Goal: Task Accomplishment & Management: Manage account settings

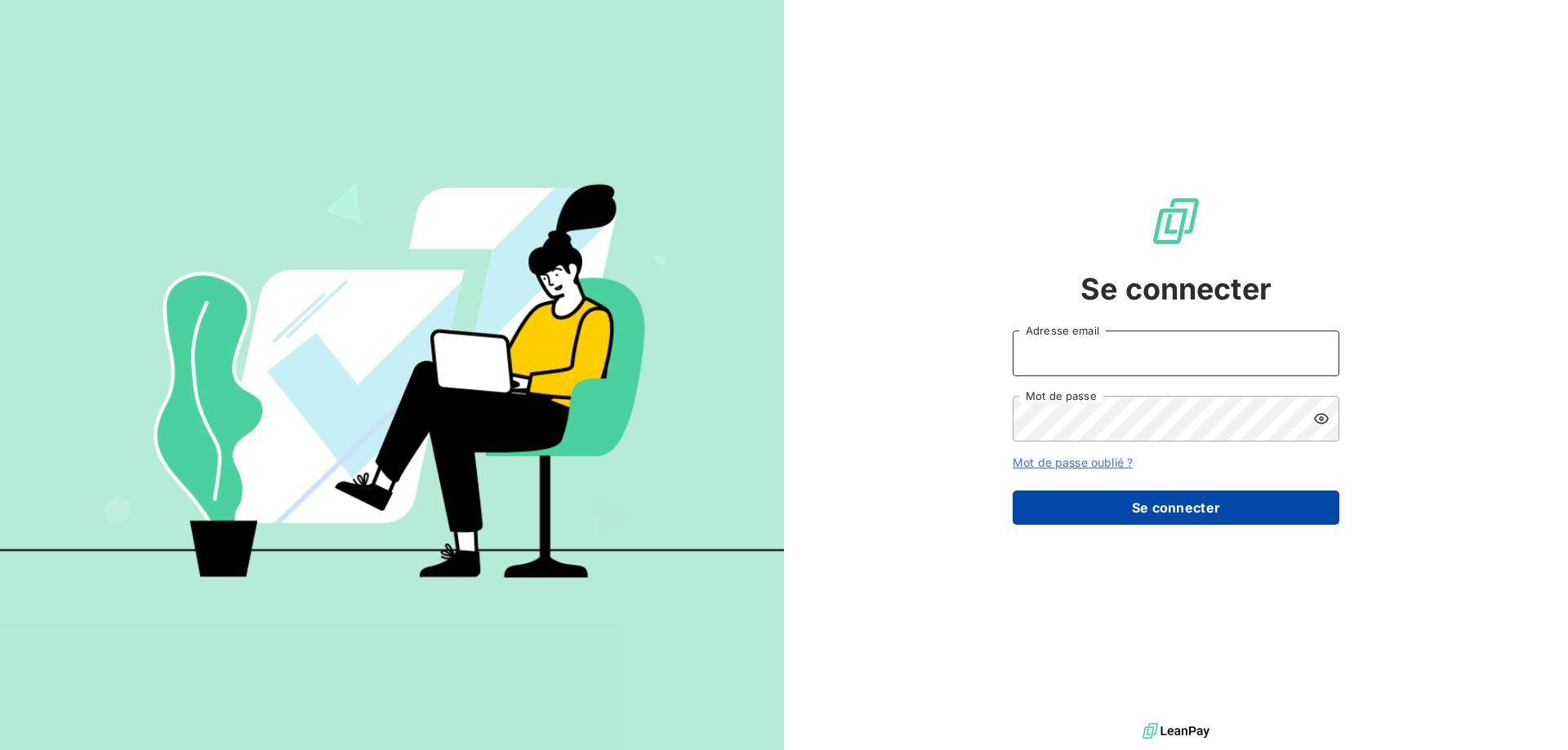
type input "[EMAIL_ADDRESS][DOMAIN_NAME]"
click at [1034, 514] on button "Se connecter" at bounding box center [1176, 507] width 327 height 34
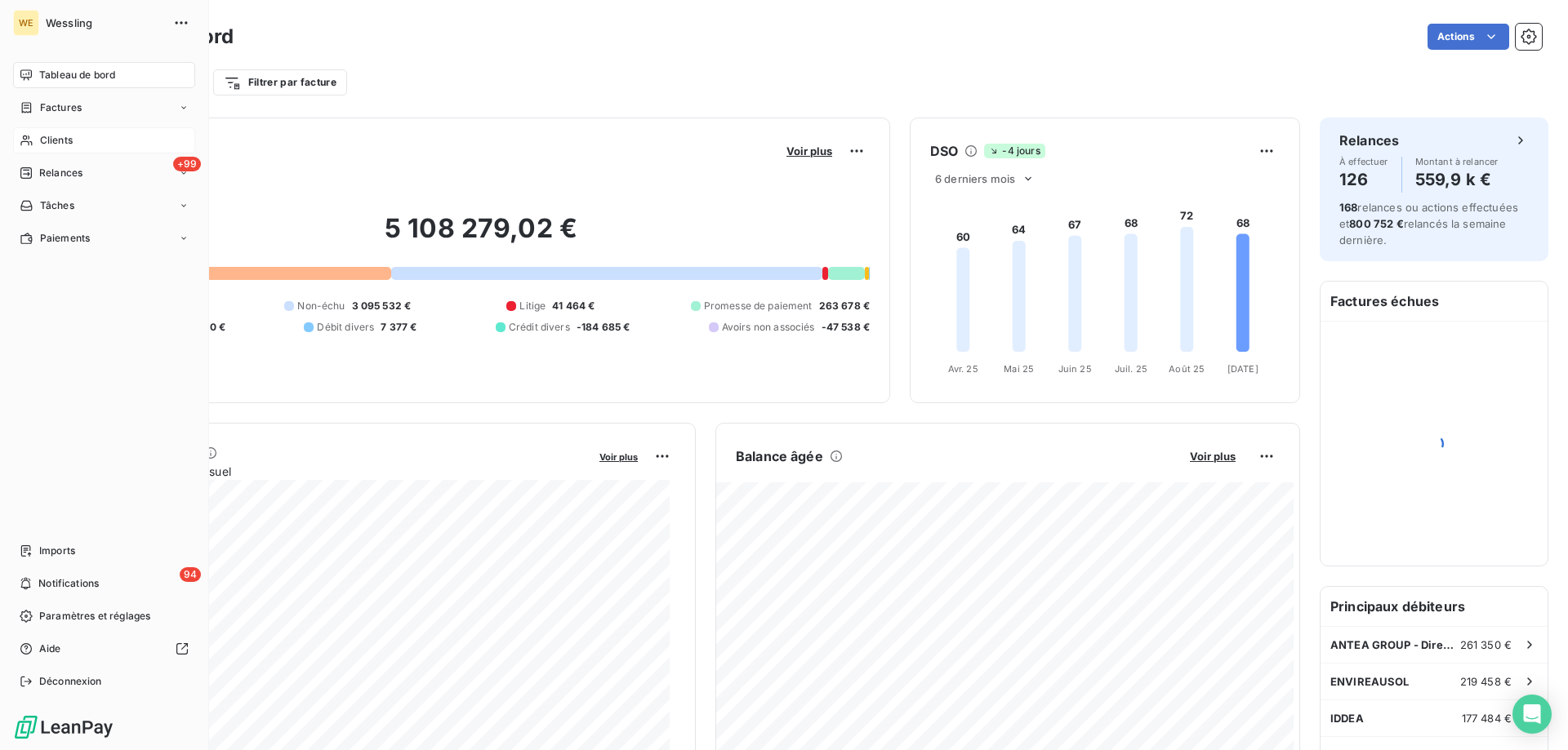
click at [61, 132] on div "Clients" at bounding box center [104, 140] width 182 height 26
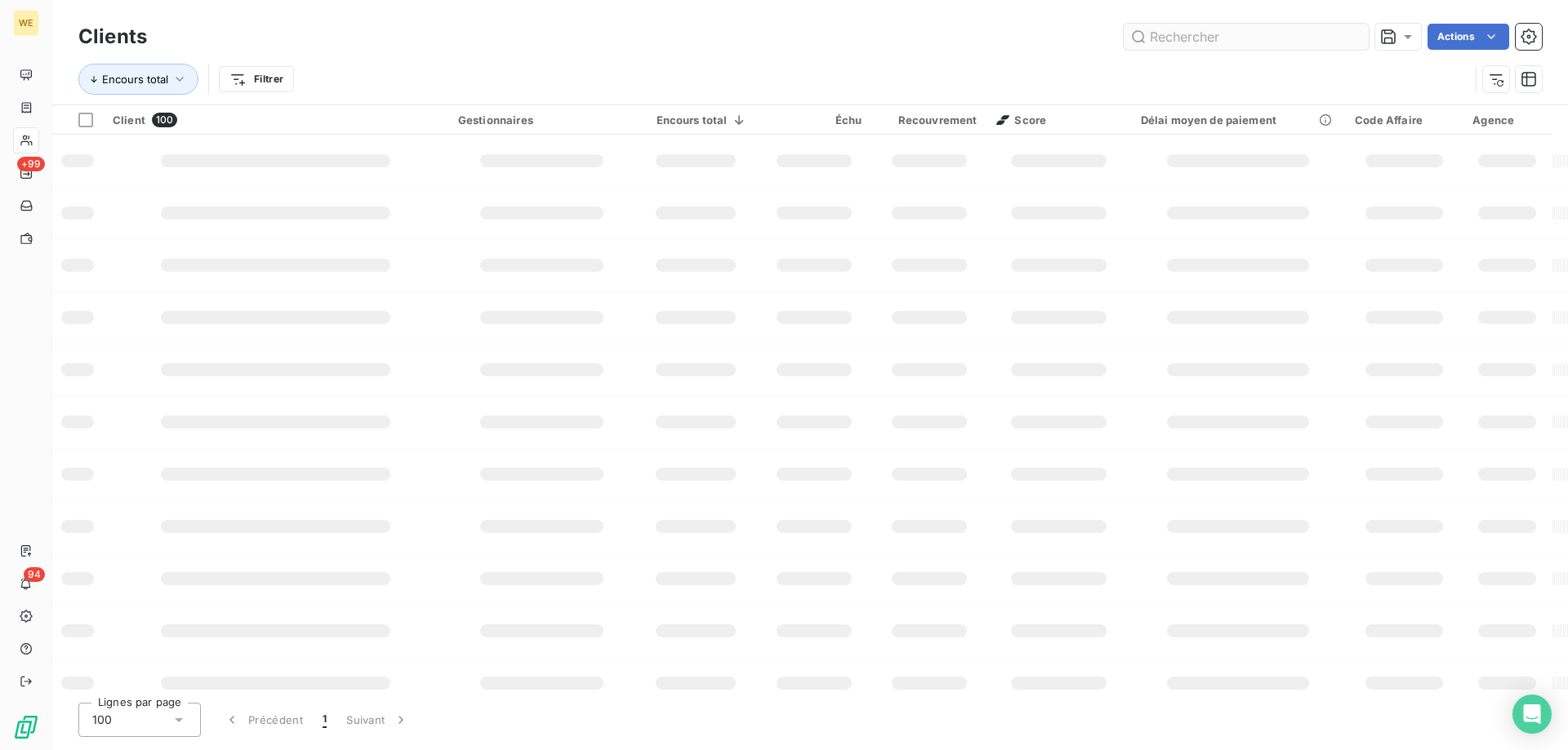
click at [1176, 35] on input "text" at bounding box center [1246, 37] width 245 height 26
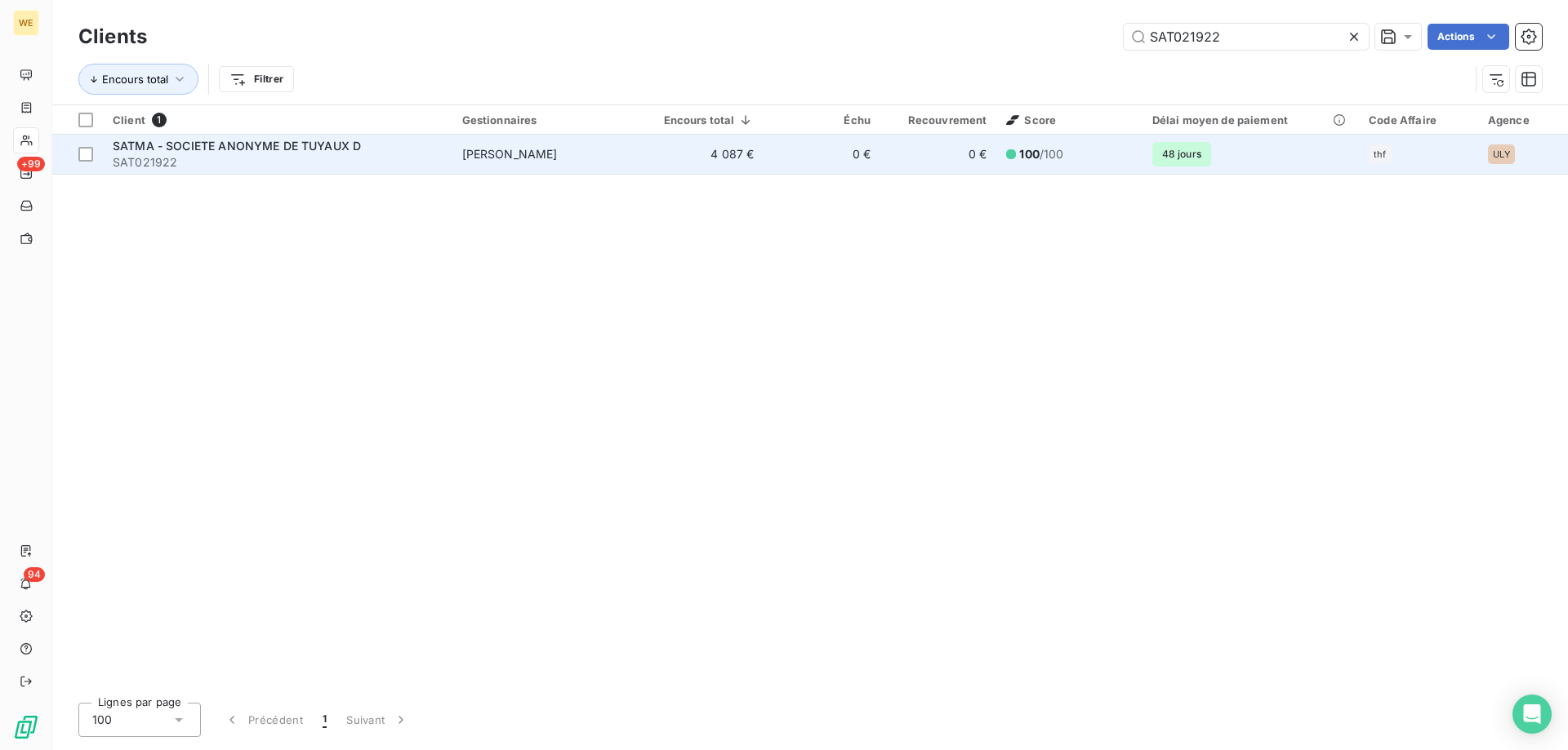
type input "SAT021922"
click at [588, 158] on td "[PERSON_NAME]" at bounding box center [547, 153] width 189 height 39
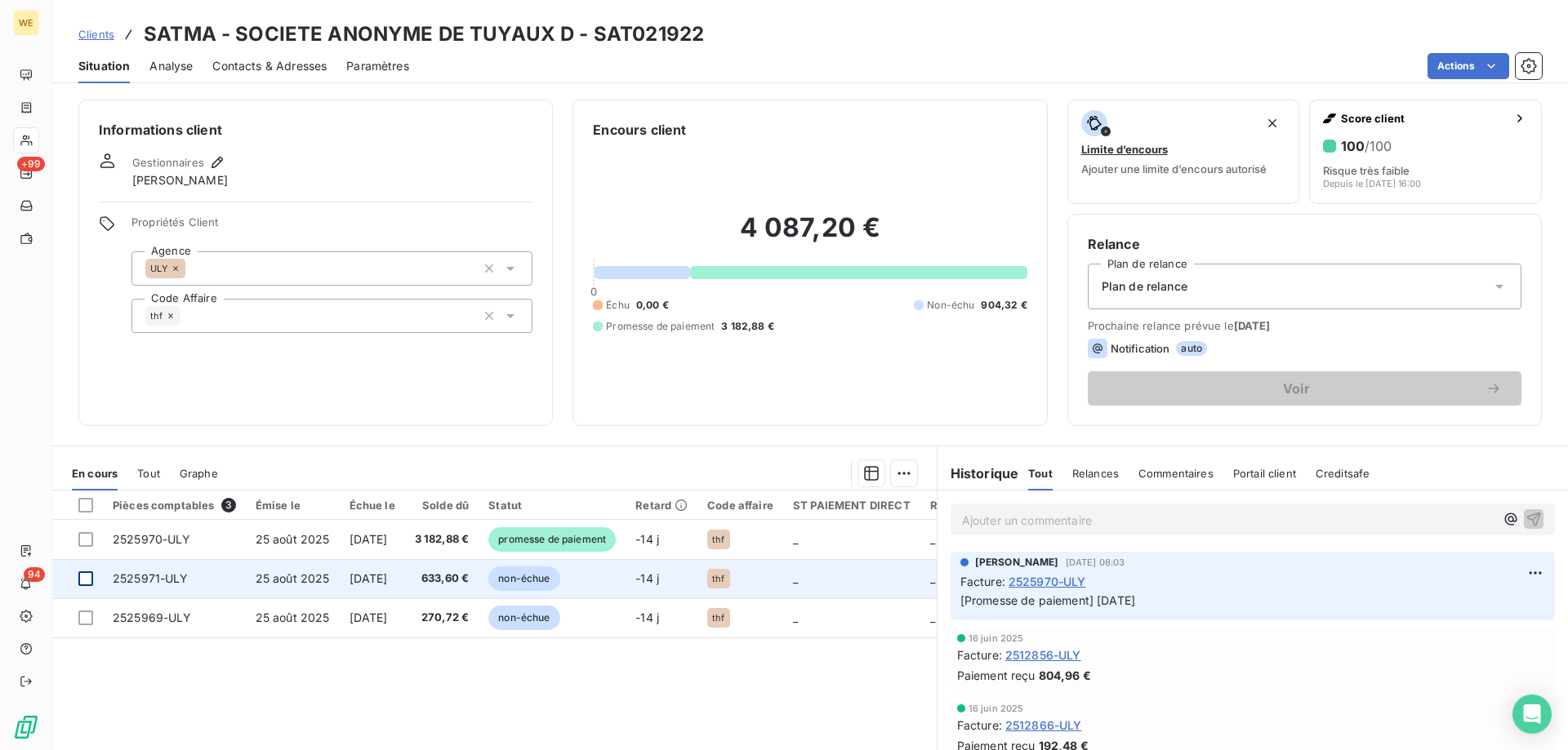
click at [82, 584] on div at bounding box center [85, 579] width 15 height 15
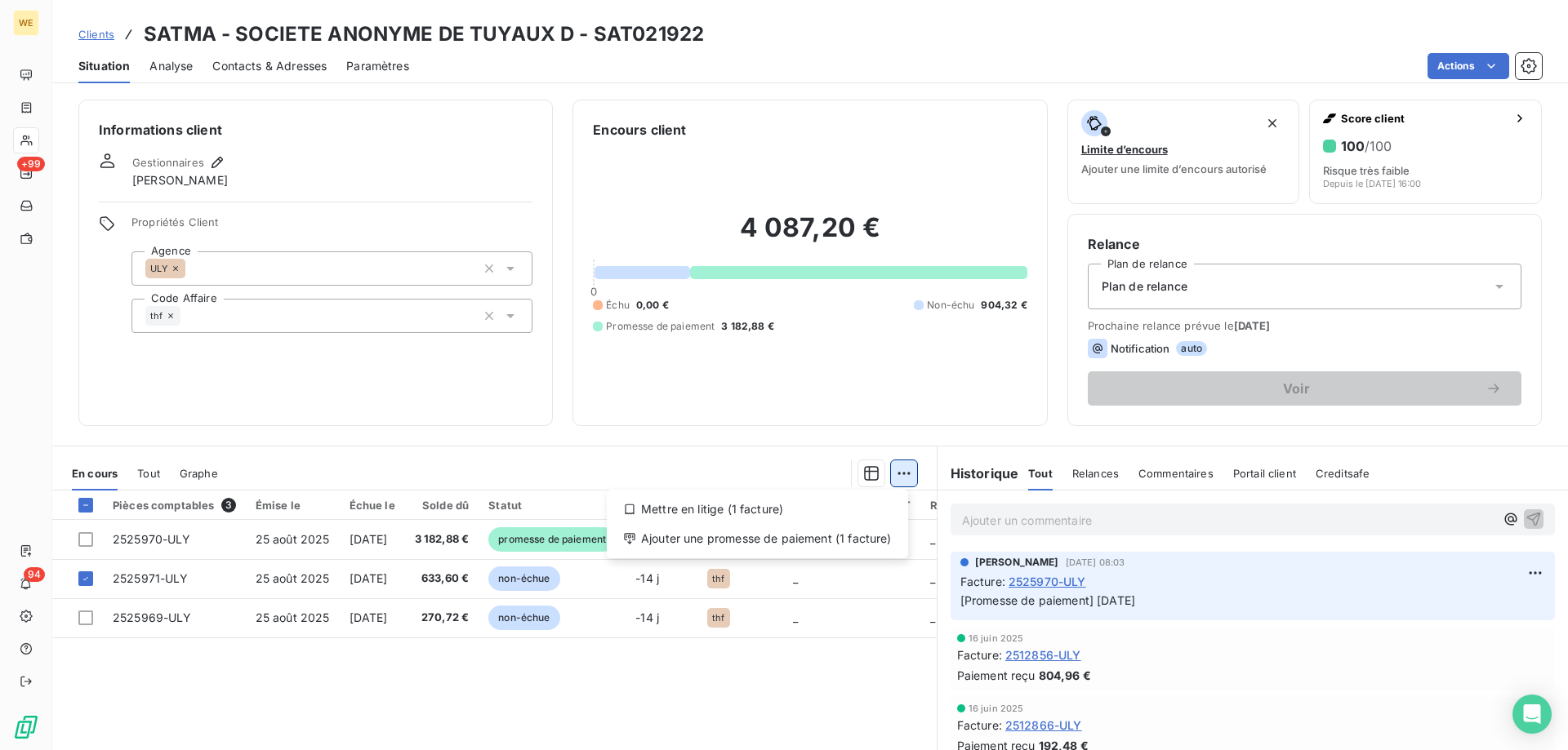
click at [897, 474] on html "WE +99 94 Clients SATMA - SOCIETE ANONYME DE TUYAUX D - SAT021922 Situation Ana…" at bounding box center [784, 375] width 1568 height 750
click at [852, 546] on div "Ajouter une promesse de paiement (1 facture)" at bounding box center [757, 538] width 288 height 26
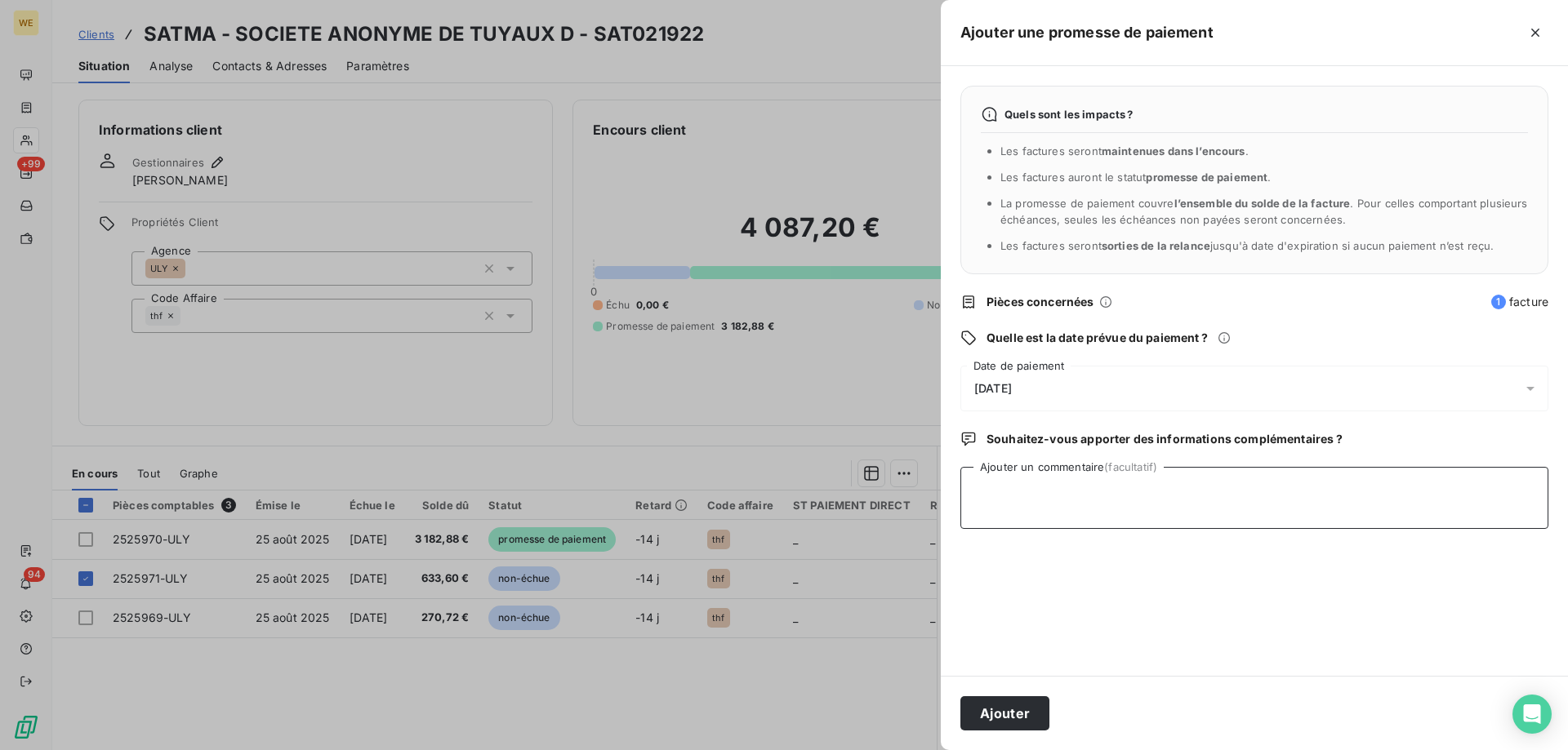
click at [1050, 503] on textarea "Ajouter un commentaire (facultatif)" at bounding box center [1254, 498] width 589 height 62
type textarea "[DATE]"
click at [1081, 388] on div "[DATE]" at bounding box center [1254, 388] width 589 height 46
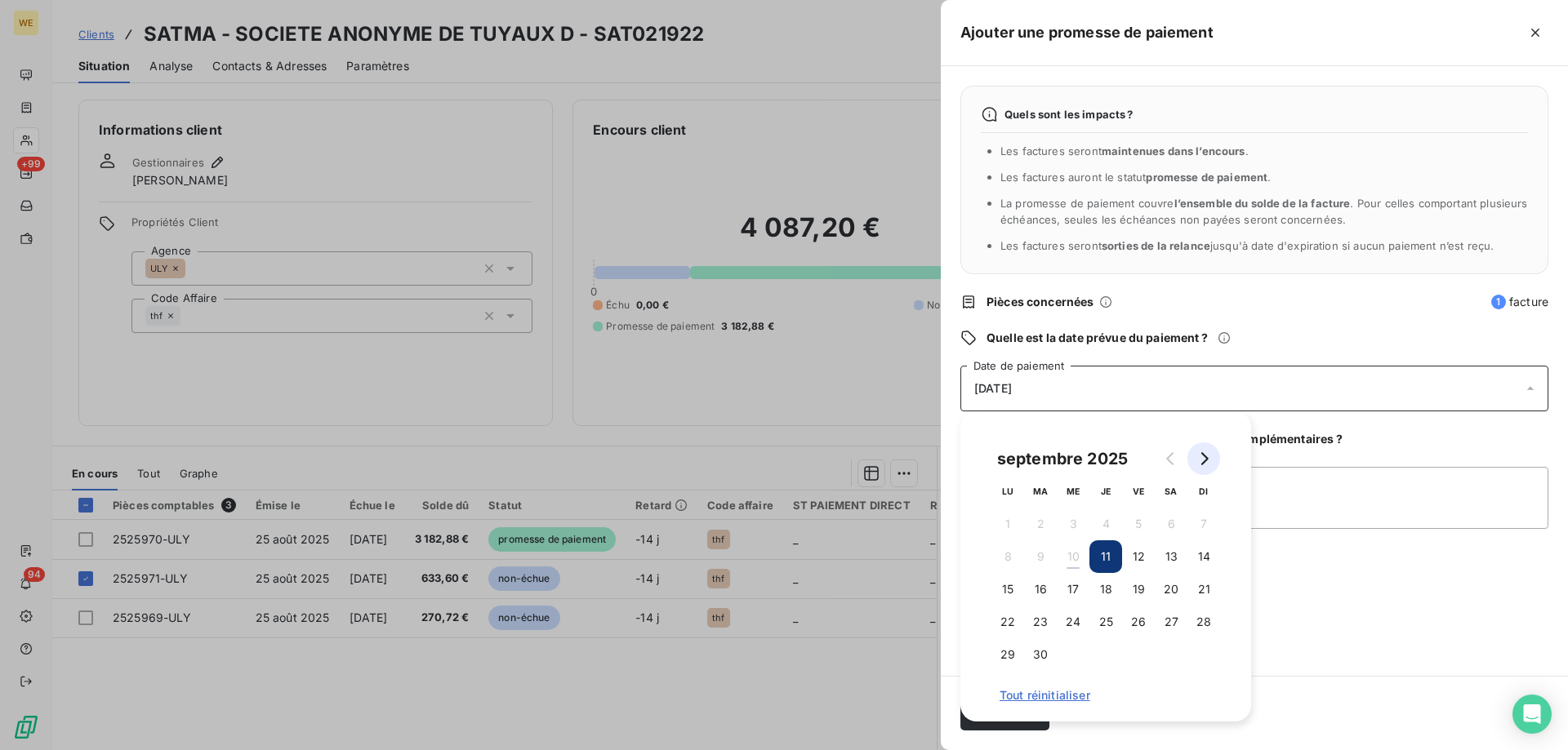
click at [1209, 462] on icon "Go to next month" at bounding box center [1204, 459] width 13 height 13
click at [1073, 617] on button "22" at bounding box center [1072, 621] width 32 height 32
click at [1355, 488] on textarea "[DATE]" at bounding box center [1254, 498] width 589 height 62
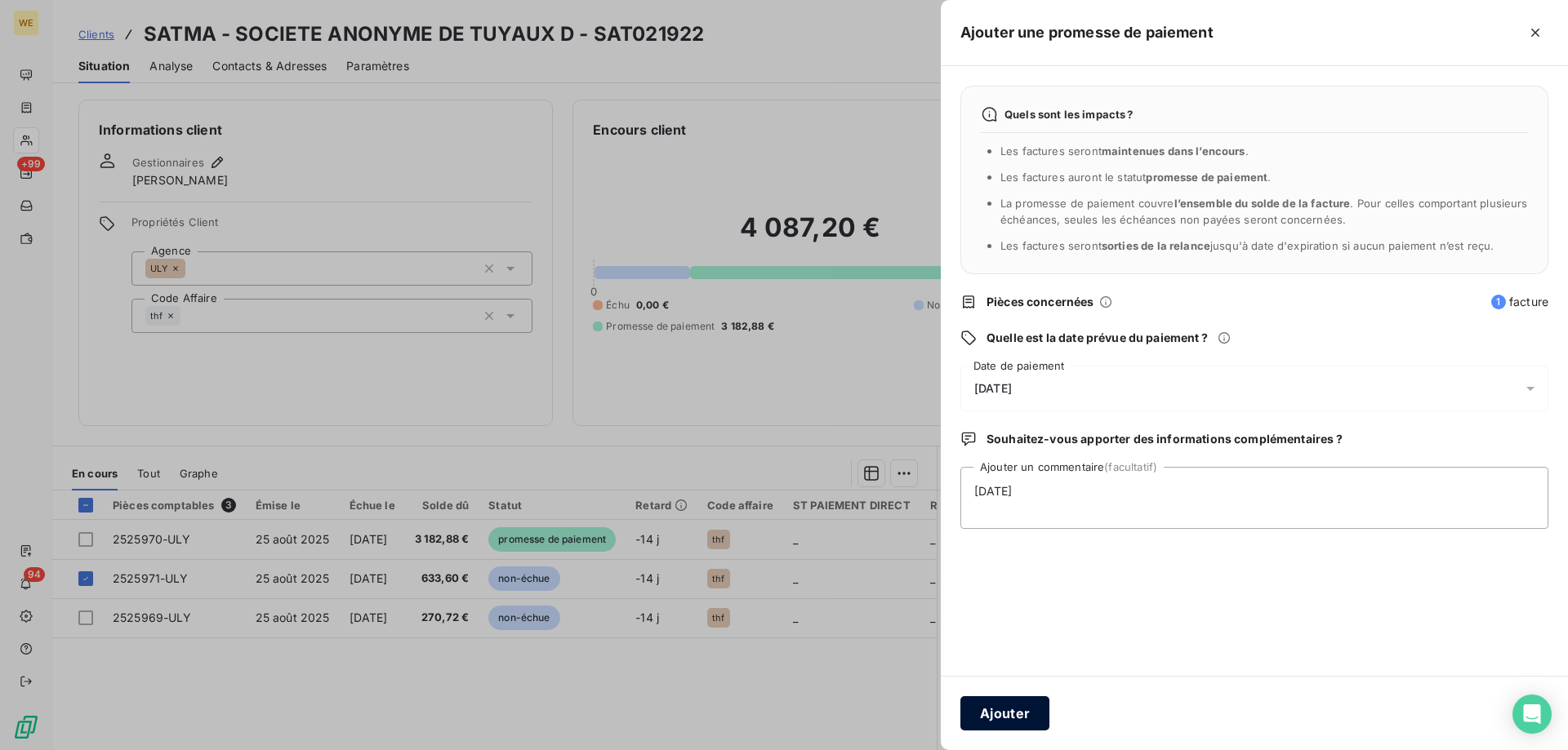
click at [990, 725] on button "Ajouter" at bounding box center [1004, 713] width 89 height 34
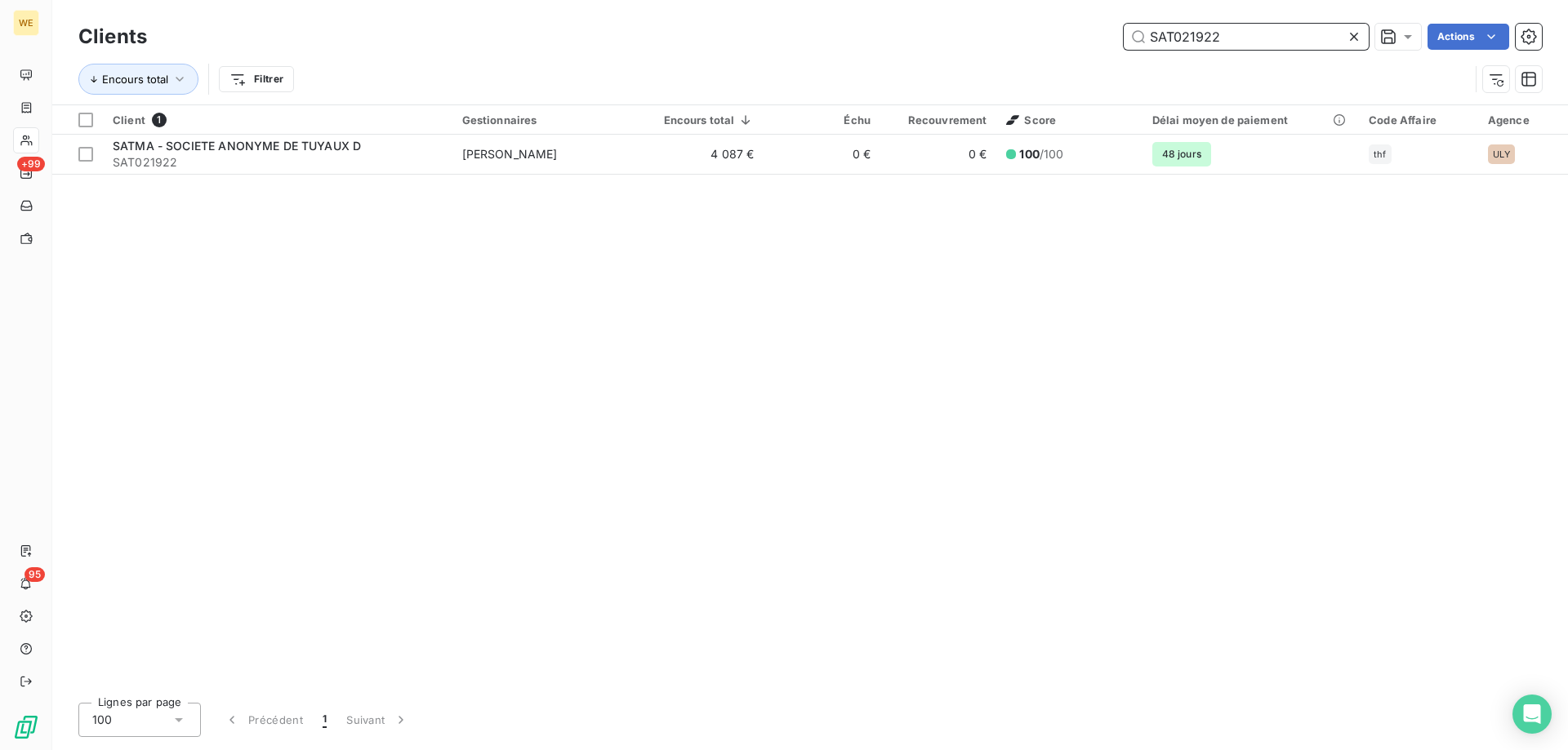
click at [1191, 46] on input "SAT021922" at bounding box center [1246, 37] width 245 height 26
click at [1191, 46] on input "SAT021922" at bounding box center [1246, 37] width 245 height 26
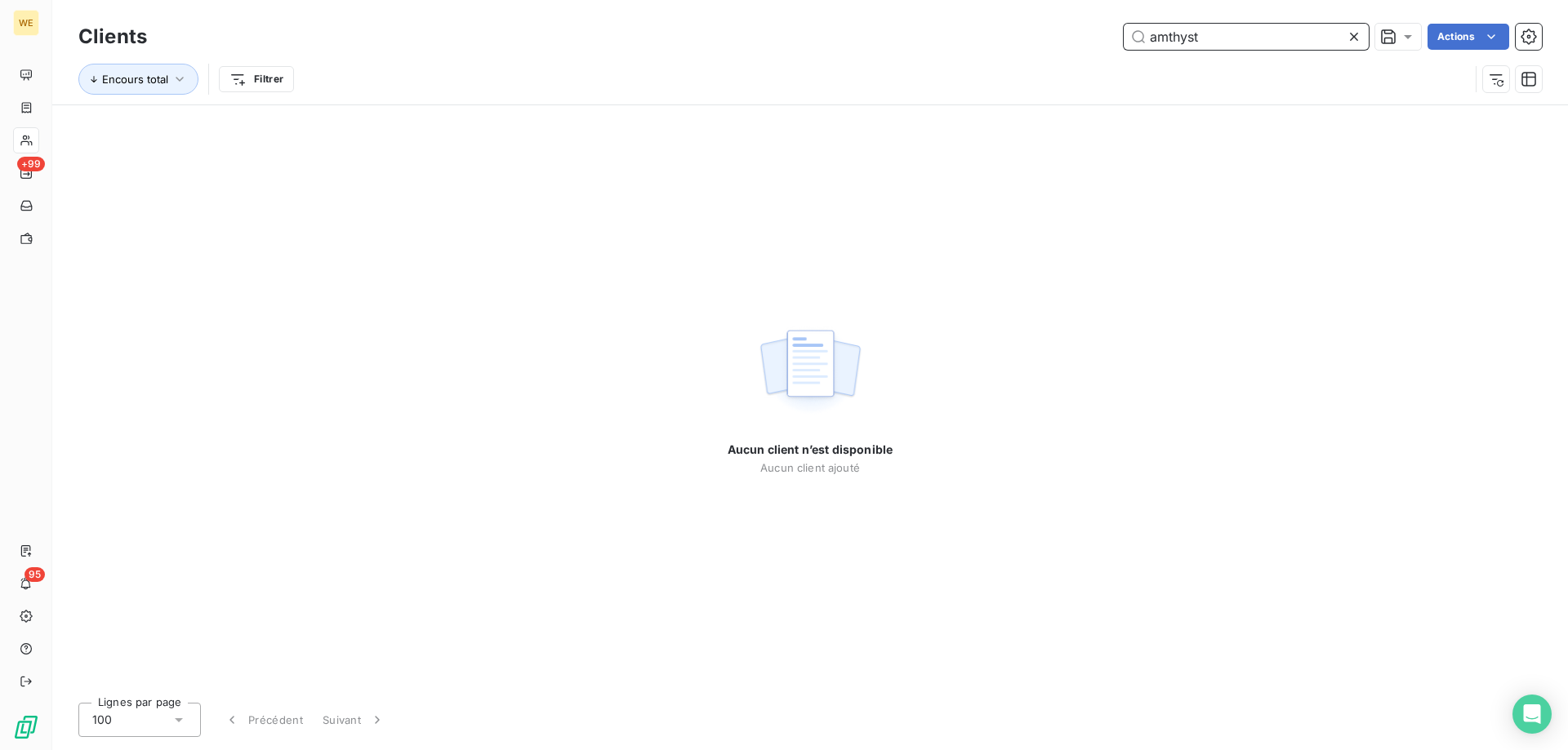
click at [1191, 46] on input "amthyst" at bounding box center [1246, 37] width 245 height 26
click at [1159, 37] on input "amethyst" at bounding box center [1246, 37] width 245 height 26
click at [1186, 38] on input "amethyst" at bounding box center [1246, 37] width 245 height 26
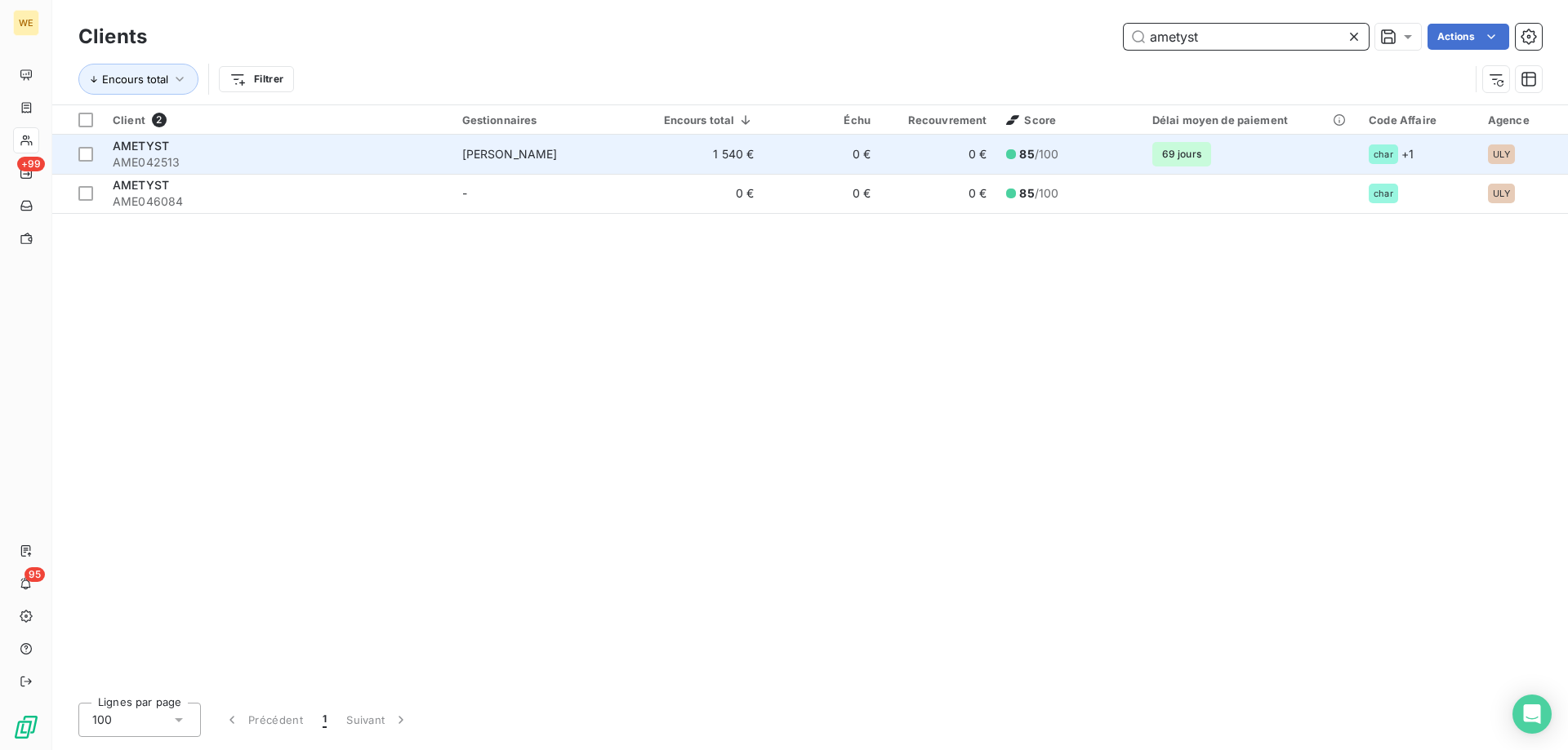
type input "ametyst"
click at [647, 151] on td "1 540 €" at bounding box center [703, 153] width 123 height 39
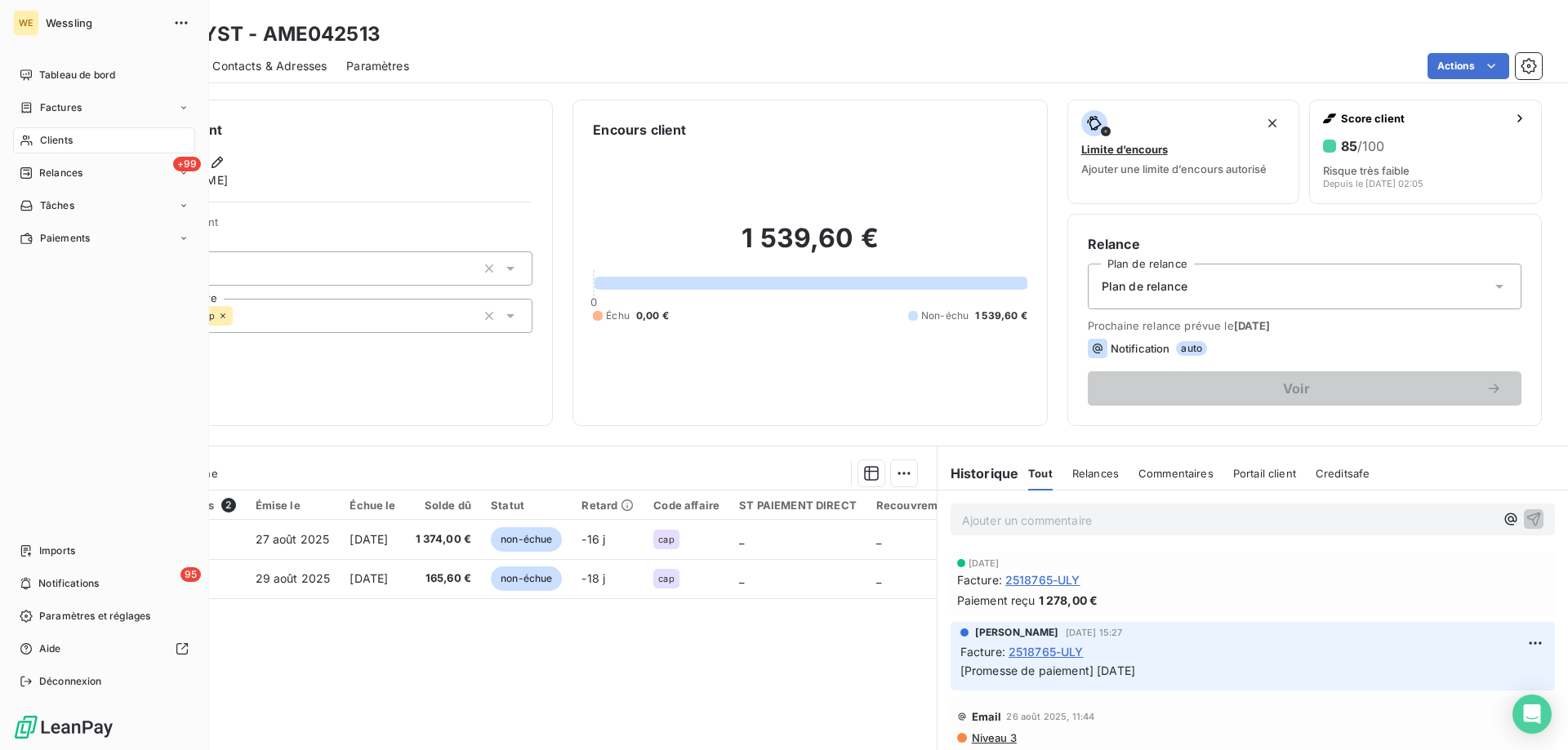
click at [42, 141] on span "Clients" at bounding box center [56, 140] width 32 height 15
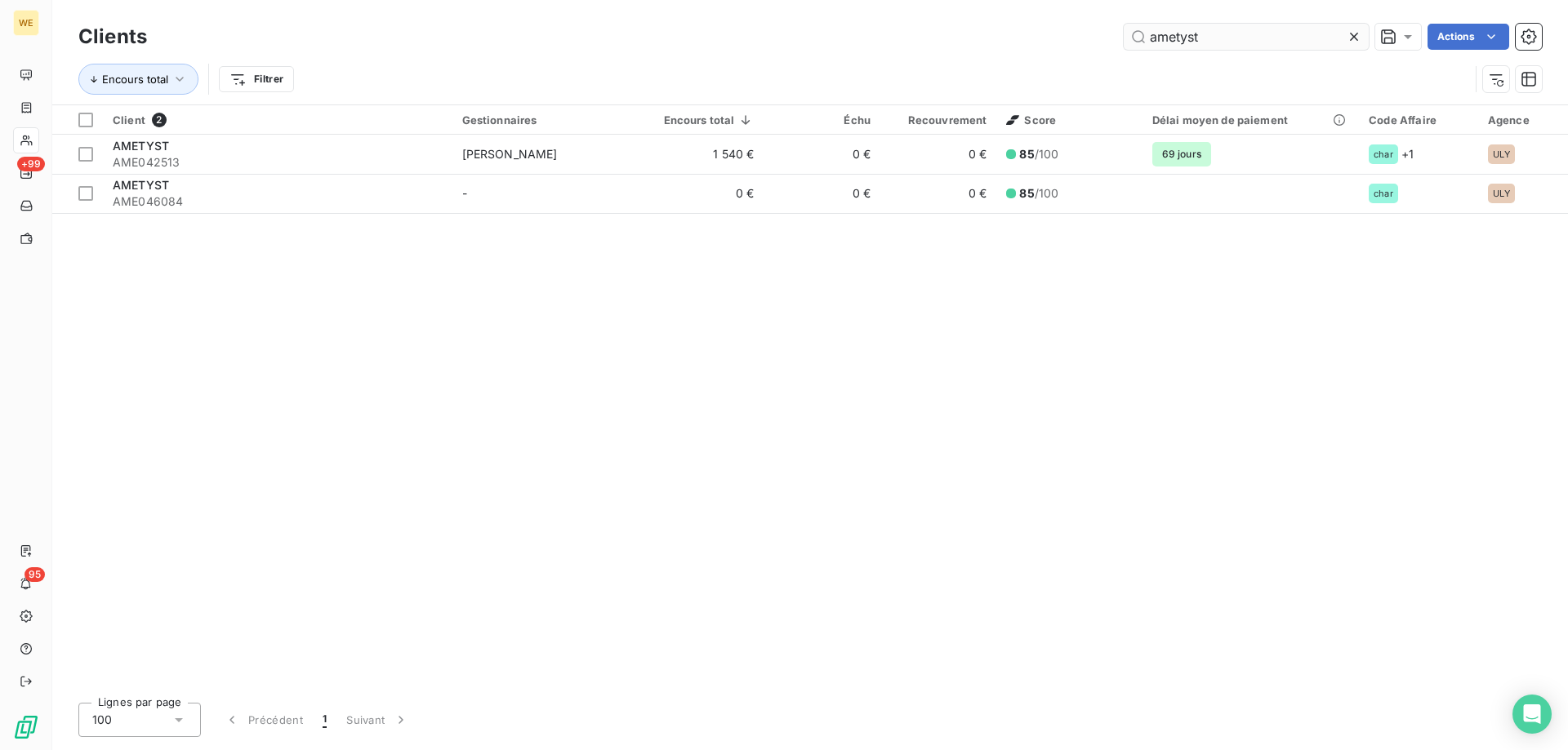
click at [1178, 34] on input "ametyst" at bounding box center [1246, 37] width 245 height 26
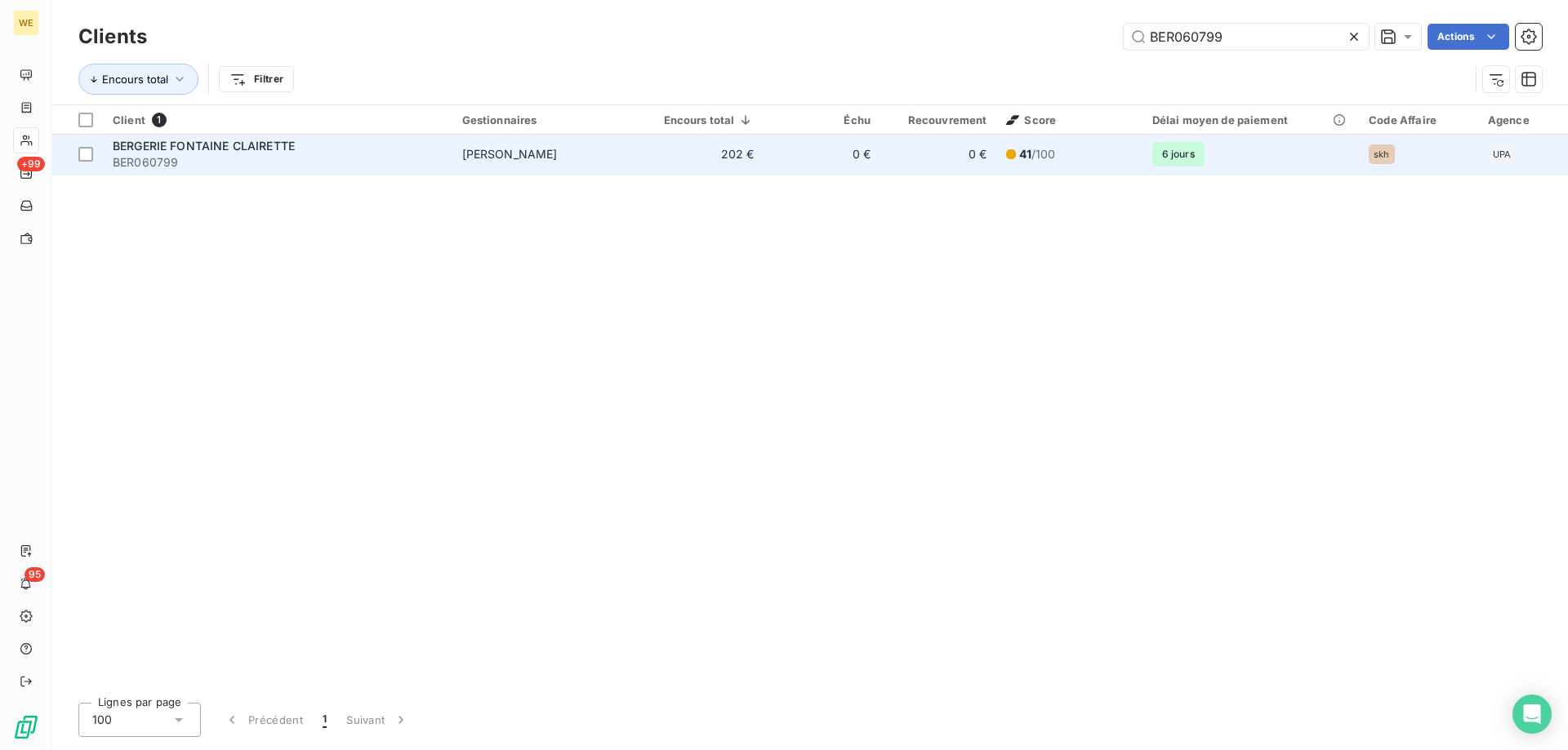
type input "BER060799"
click at [762, 151] on td "202 €" at bounding box center [703, 153] width 123 height 39
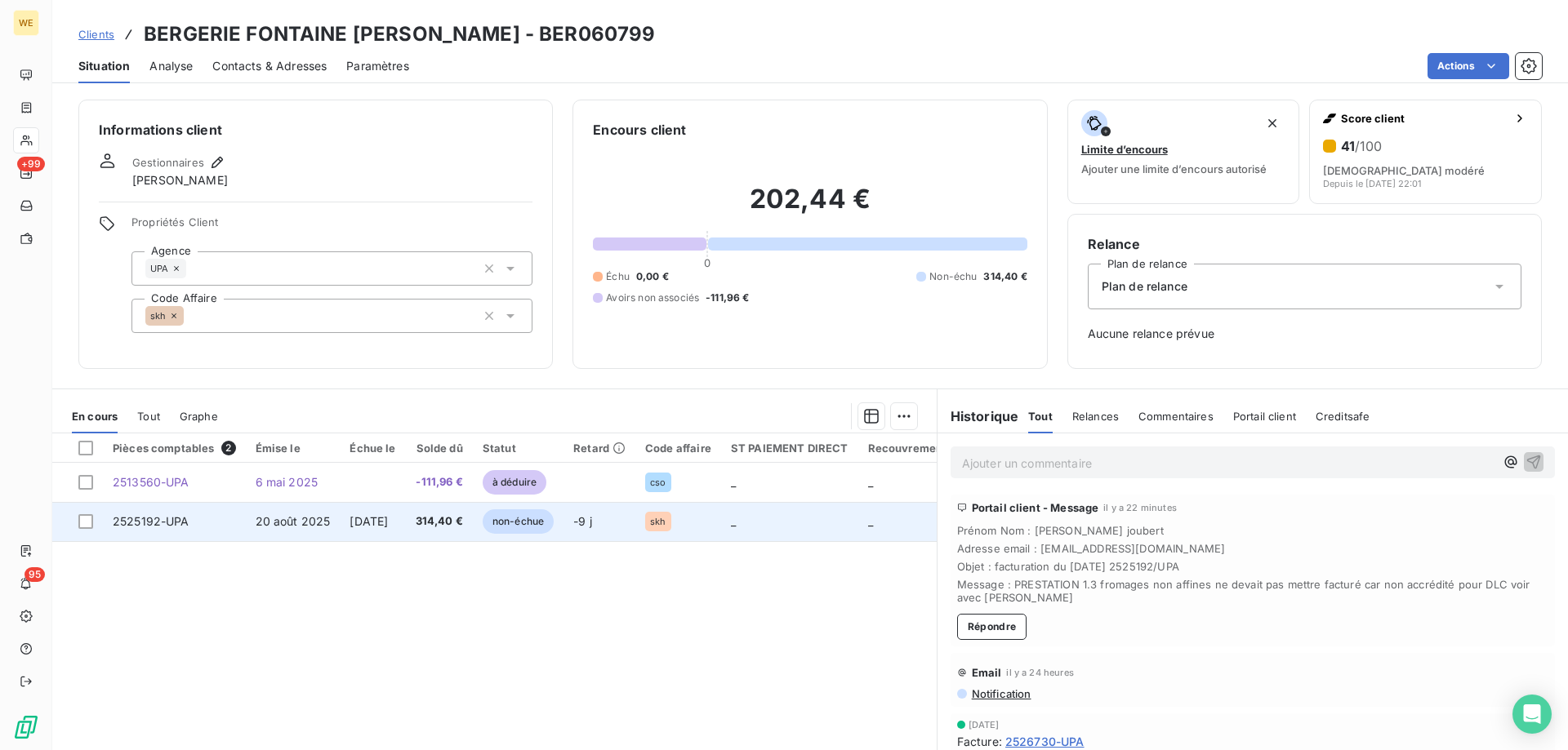
click at [76, 528] on td at bounding box center [77, 521] width 51 height 39
click at [85, 524] on div at bounding box center [85, 522] width 15 height 15
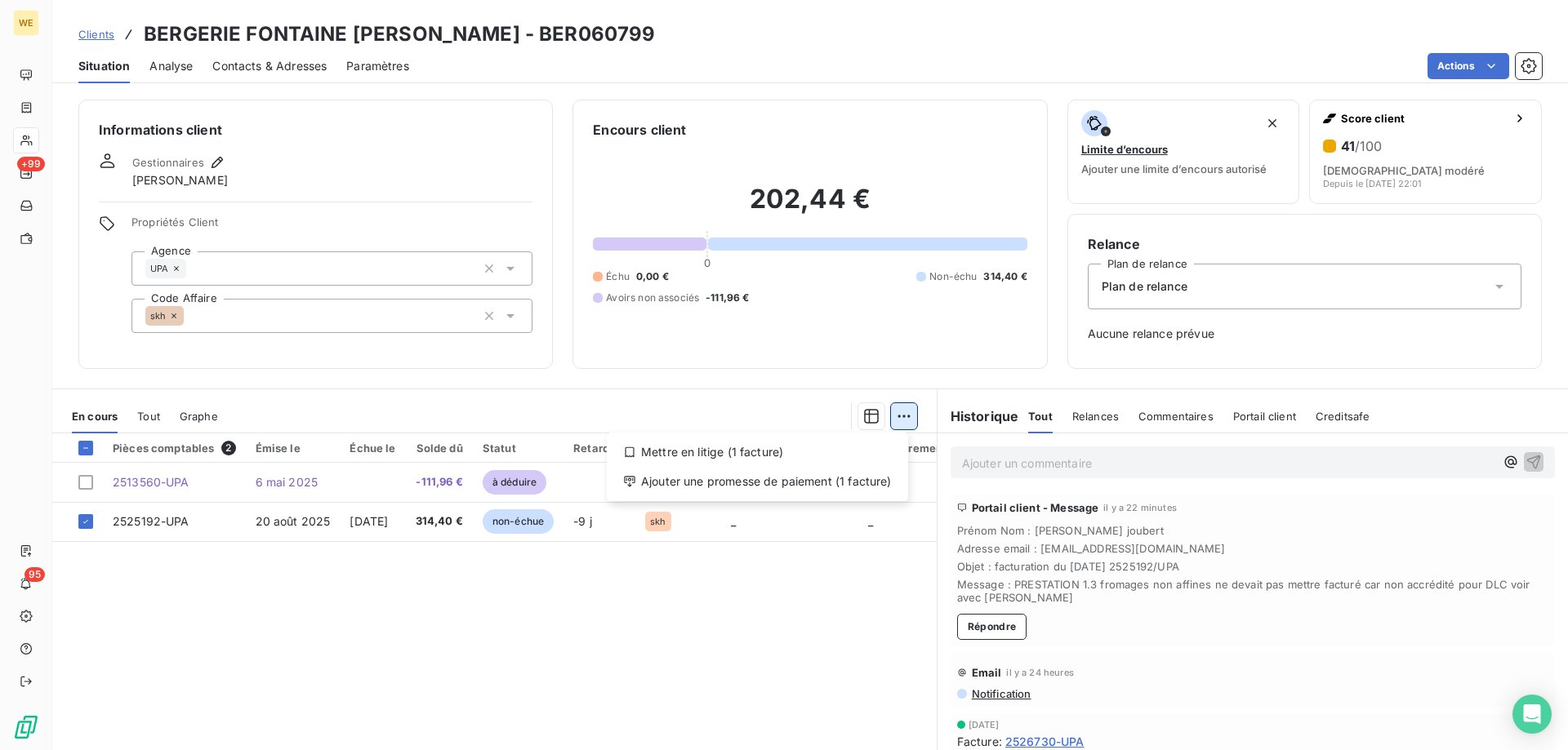
click at [901, 421] on html "WE +99 95 Clients BERGERIE FONTAINE CLAIRETTE - BER060799 Situation Analyse Con…" at bounding box center [784, 375] width 1568 height 750
click at [749, 459] on div "Mettre en litige (1 facture)" at bounding box center [757, 451] width 288 height 26
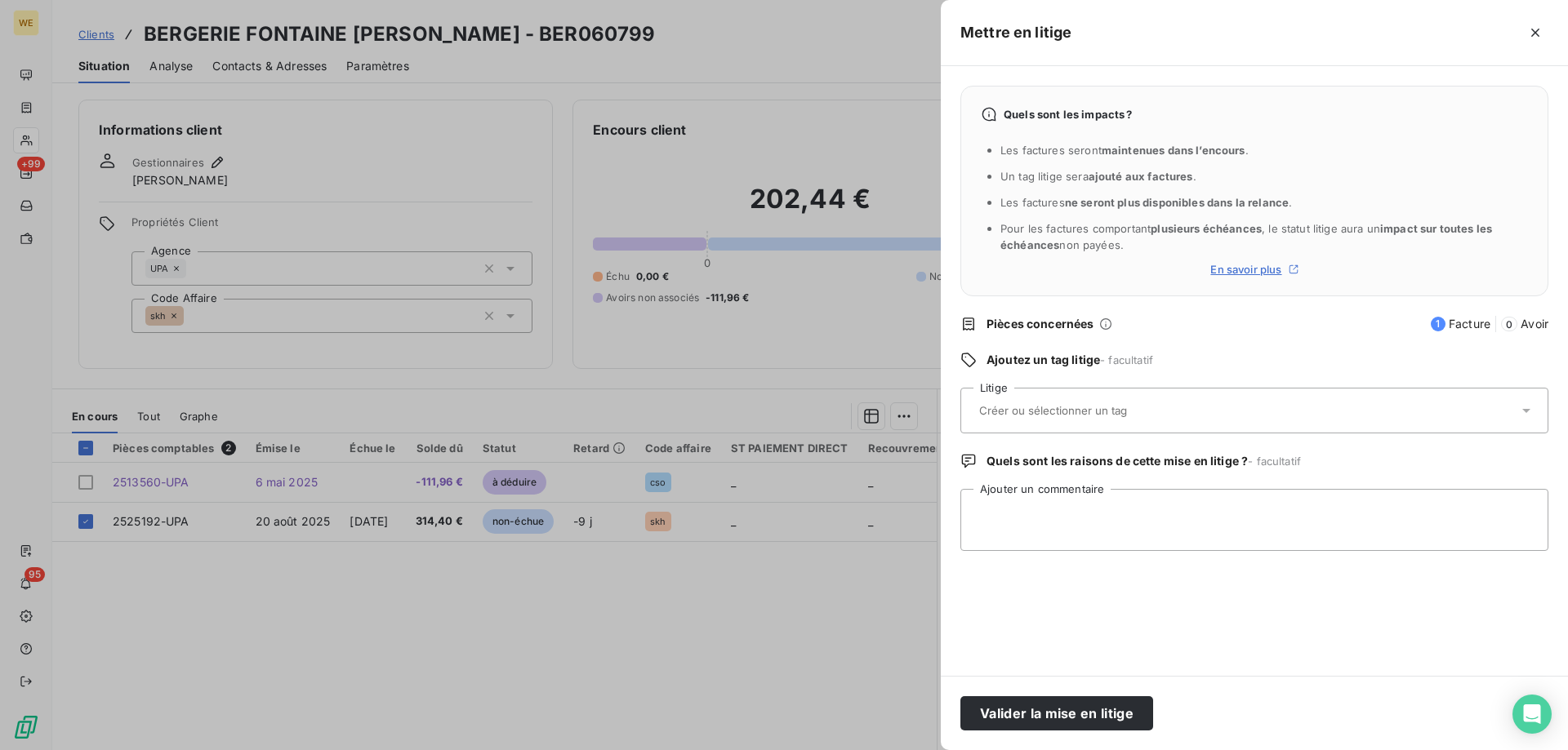
click at [1097, 412] on input "text" at bounding box center [1097, 411] width 237 height 15
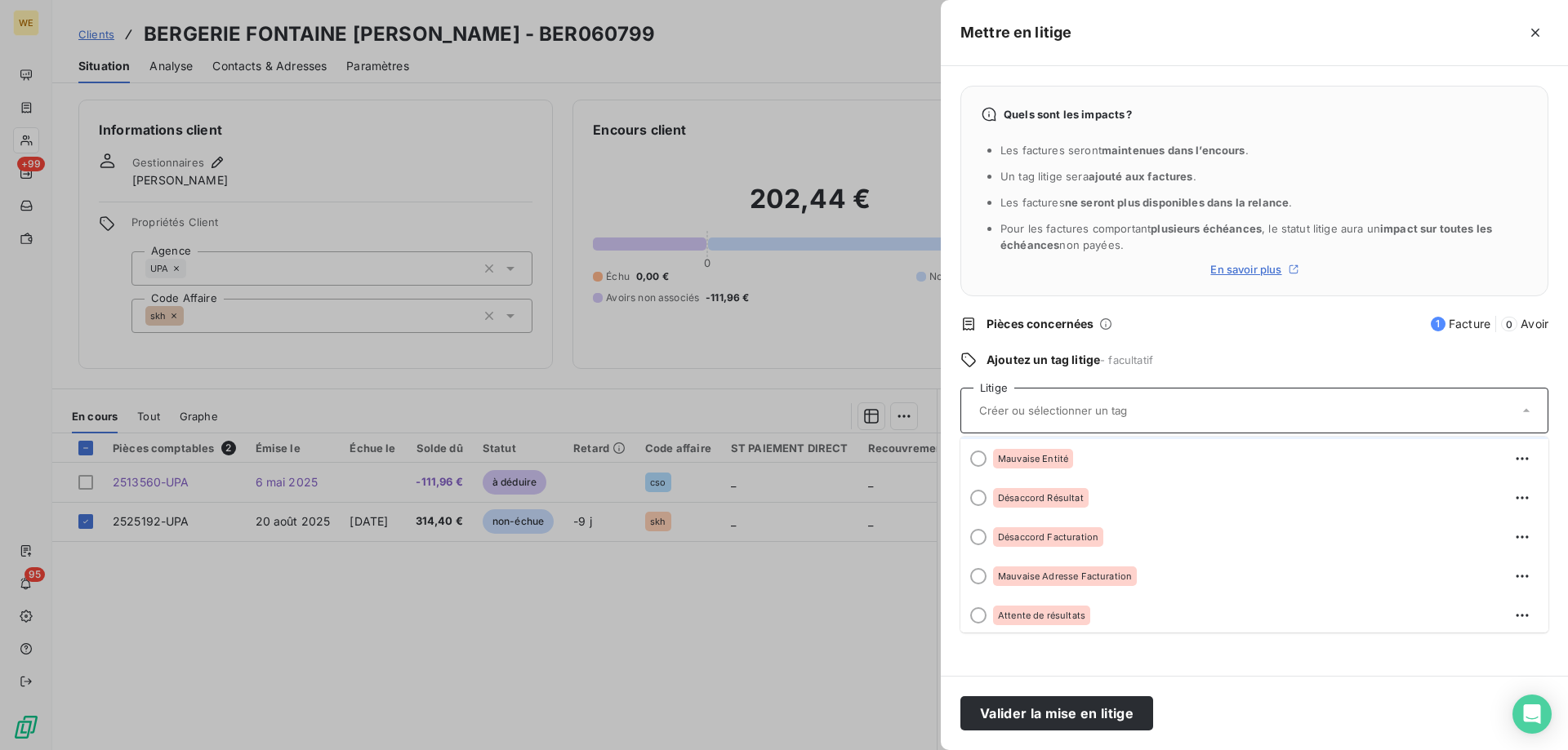
scroll to position [163, 0]
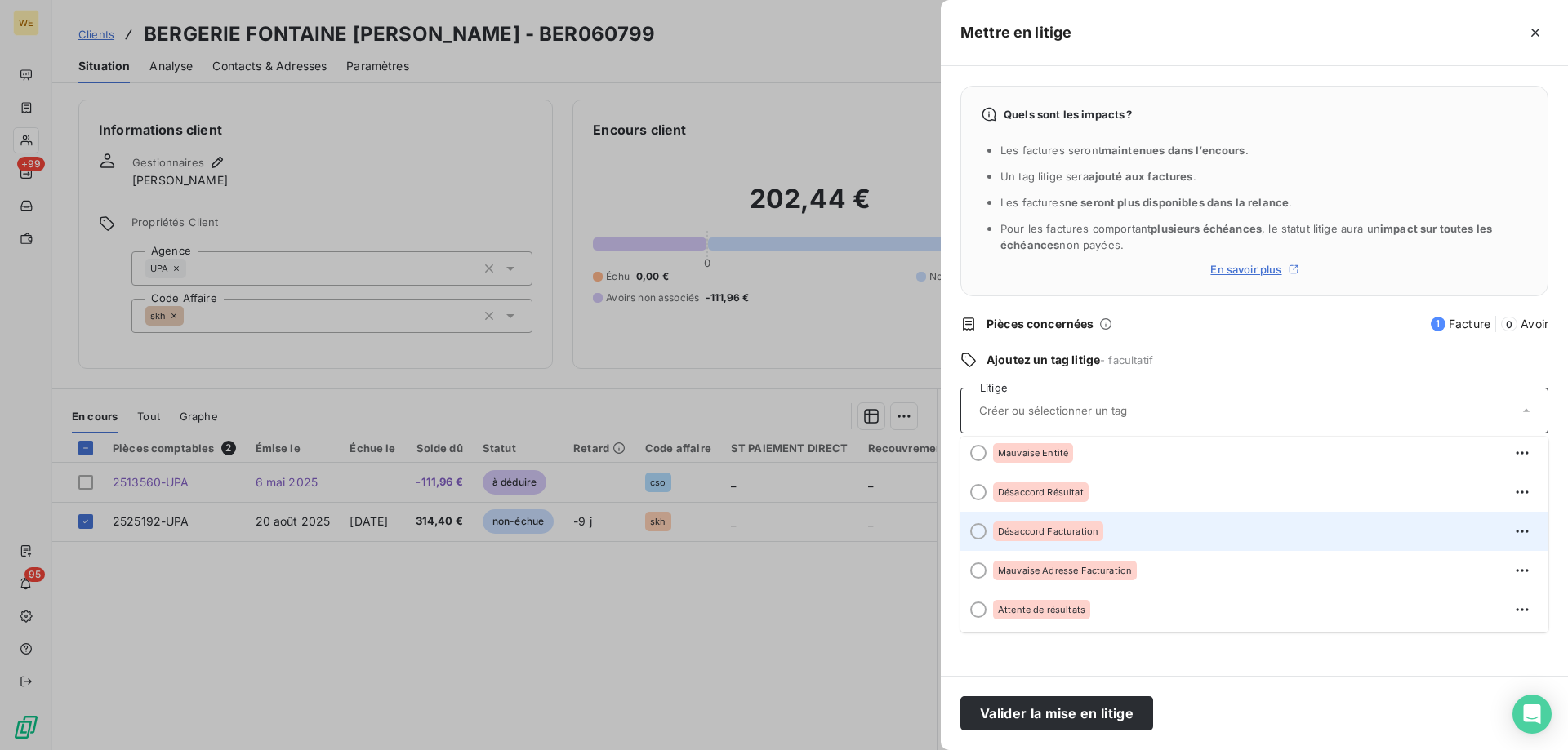
click at [1012, 528] on span "Désaccord Facturation" at bounding box center [1048, 532] width 100 height 10
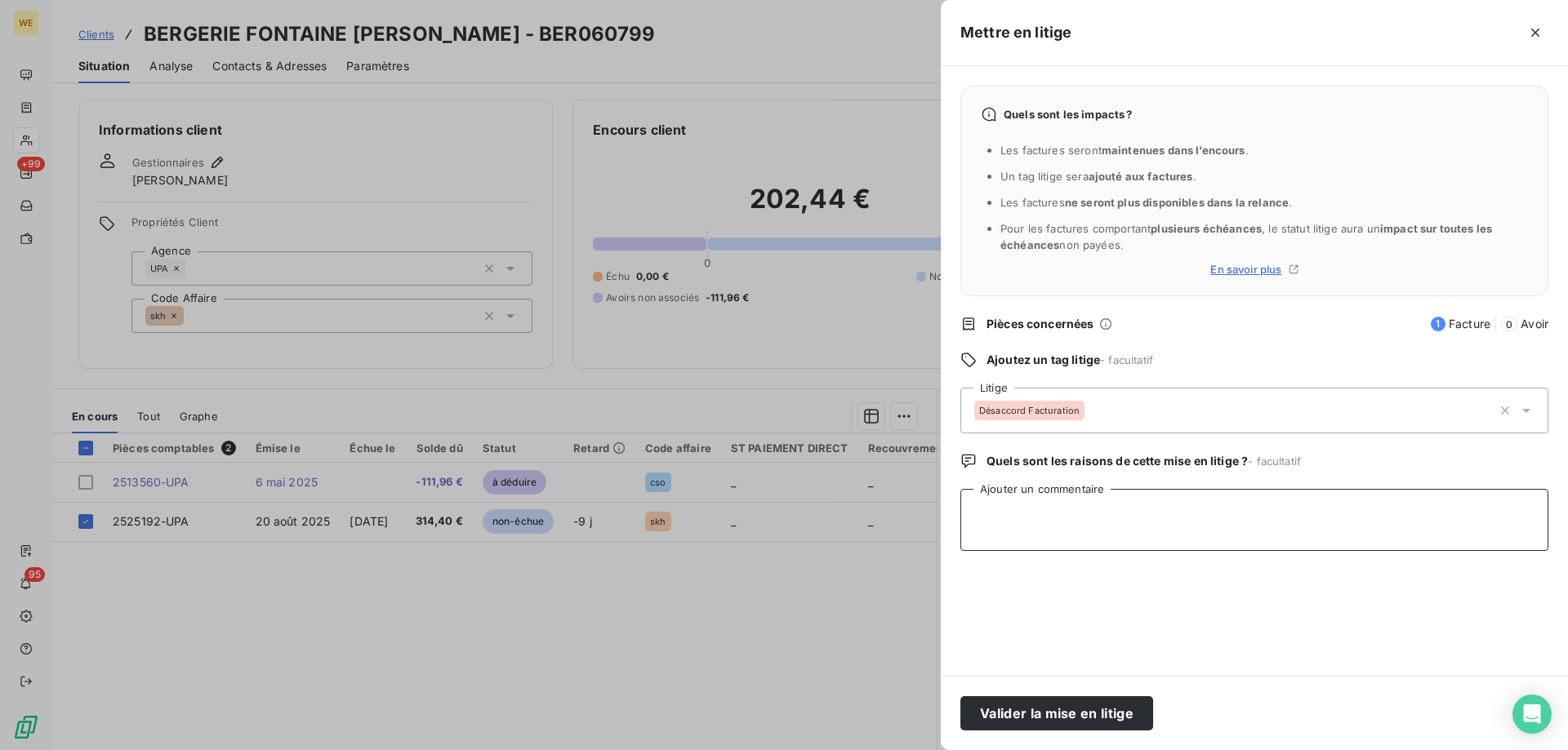
click at [1020, 519] on textarea "Ajouter un commentaire" at bounding box center [1254, 519] width 589 height 62
click at [1016, 723] on button "Valider la mise en litige" at bounding box center [1057, 713] width 193 height 34
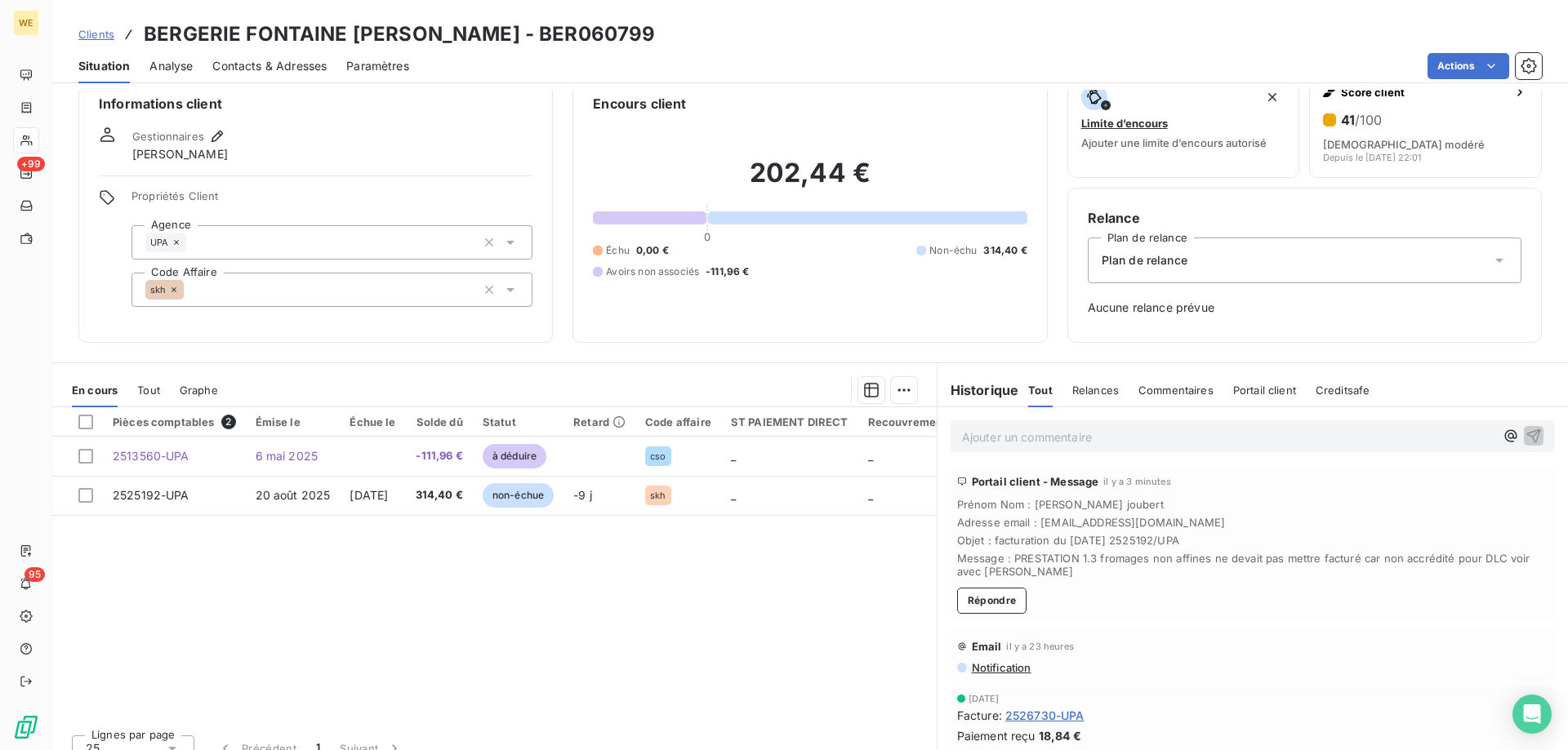
scroll to position [46, 0]
